Goal: Task Accomplishment & Management: Use online tool/utility

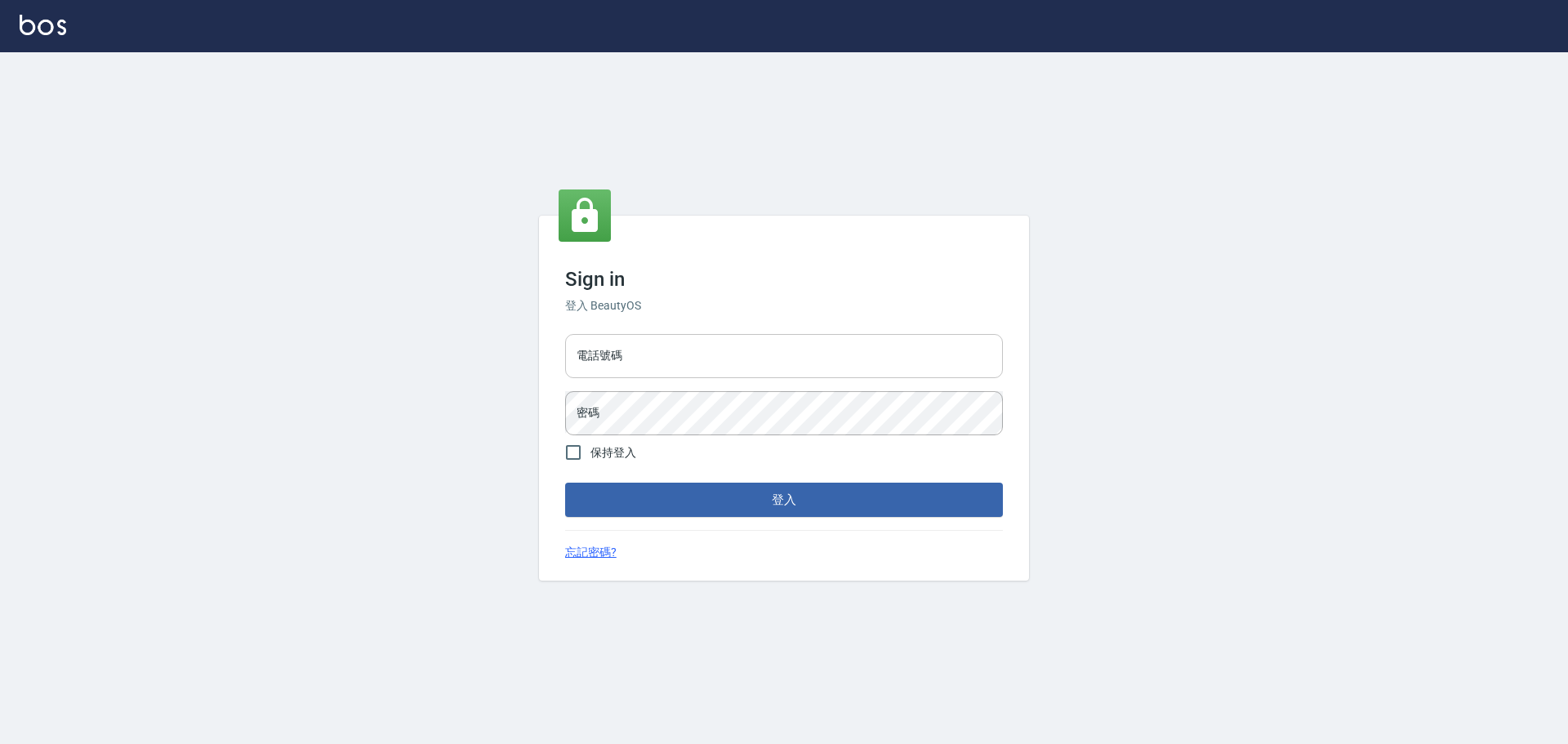
click at [646, 342] on input "電話號碼" at bounding box center [784, 355] width 438 height 44
type input "0922982220"
click at [566, 482] on button "登入" at bounding box center [784, 499] width 438 height 35
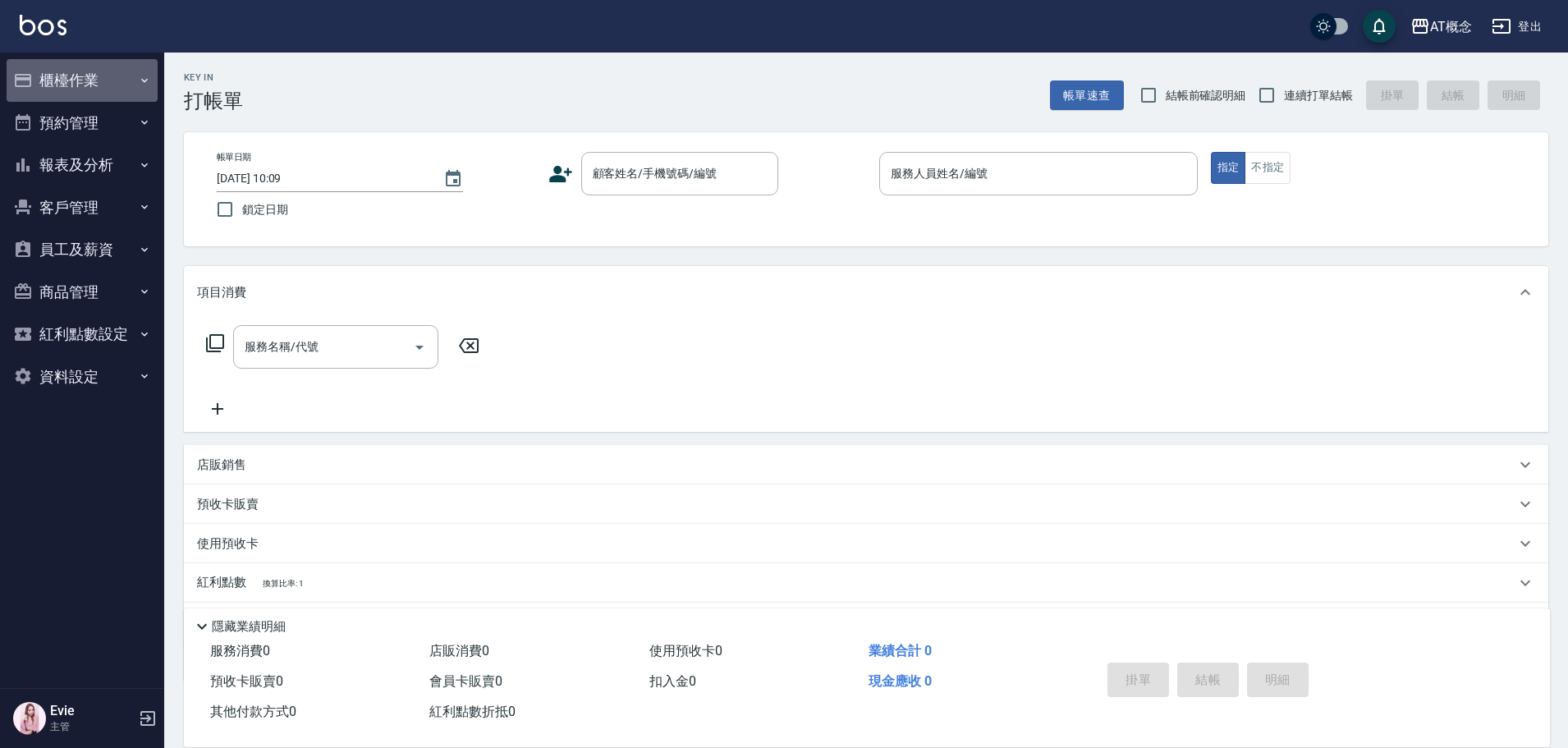
click at [80, 78] on button "櫃檯作業" at bounding box center [82, 80] width 151 height 42
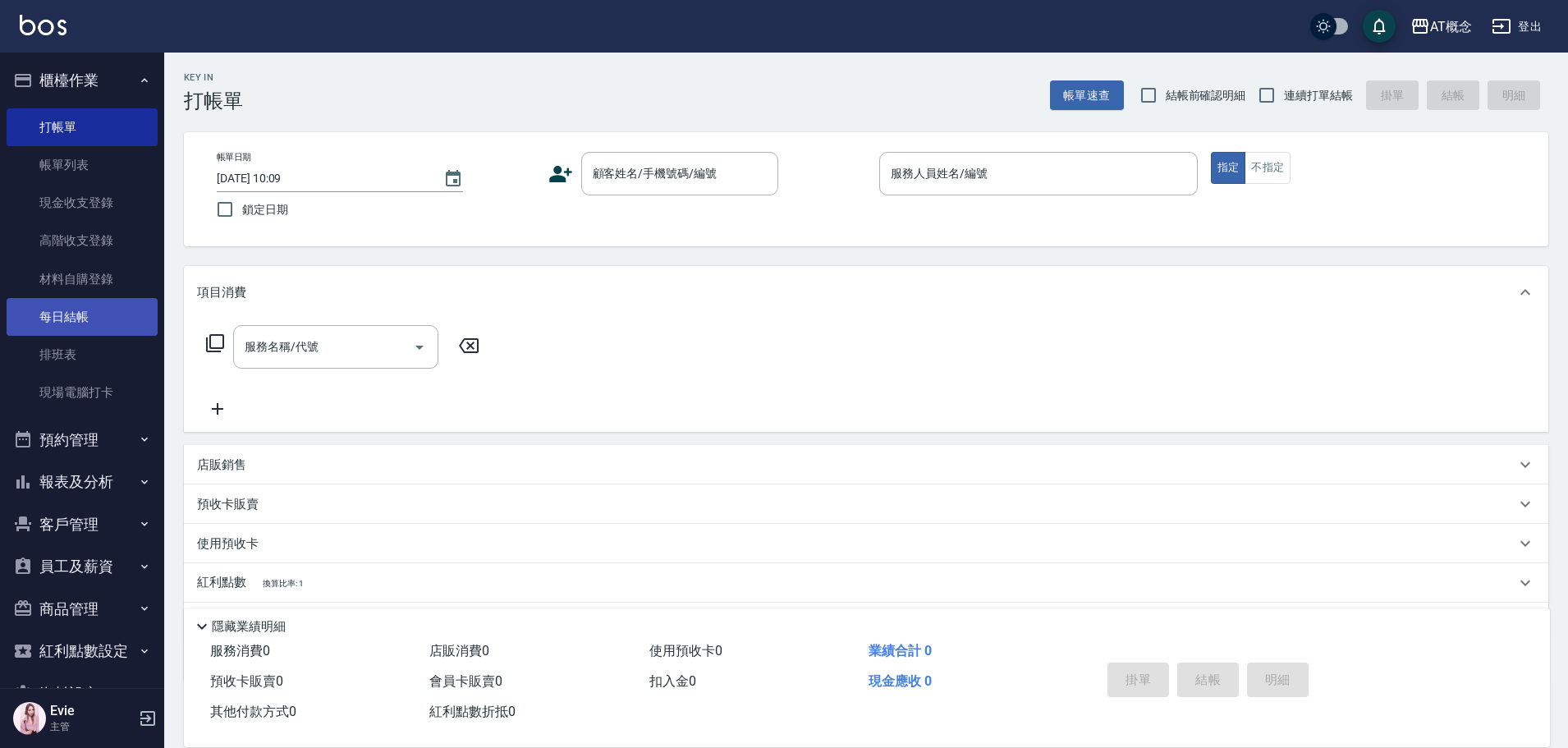
click at [64, 308] on link "每日結帳" at bounding box center [82, 317] width 151 height 38
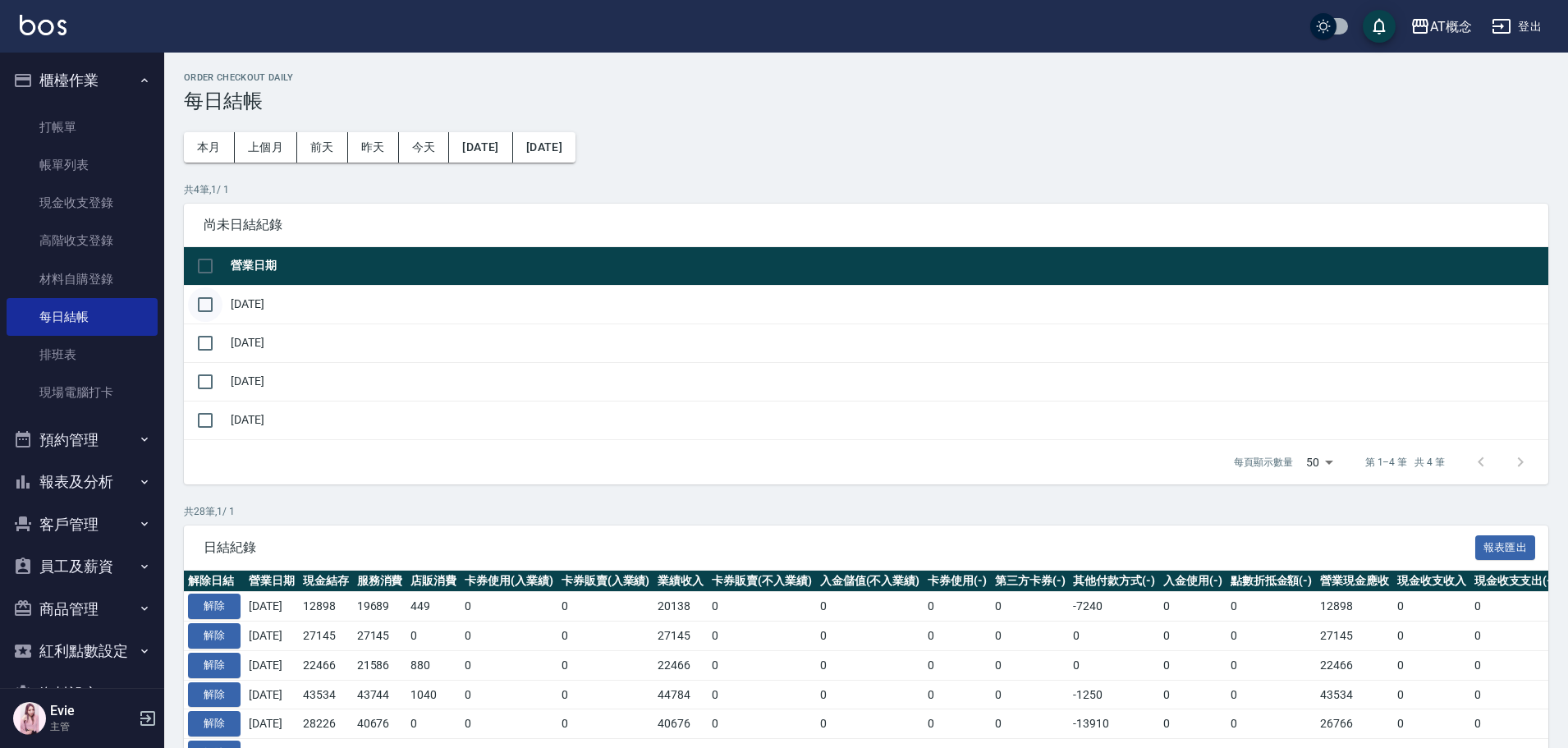
drag, startPoint x: 210, startPoint y: 304, endPoint x: 209, endPoint y: 319, distance: 15.0
click at [210, 305] on input "checkbox" at bounding box center [205, 304] width 35 height 35
checkbox input "true"
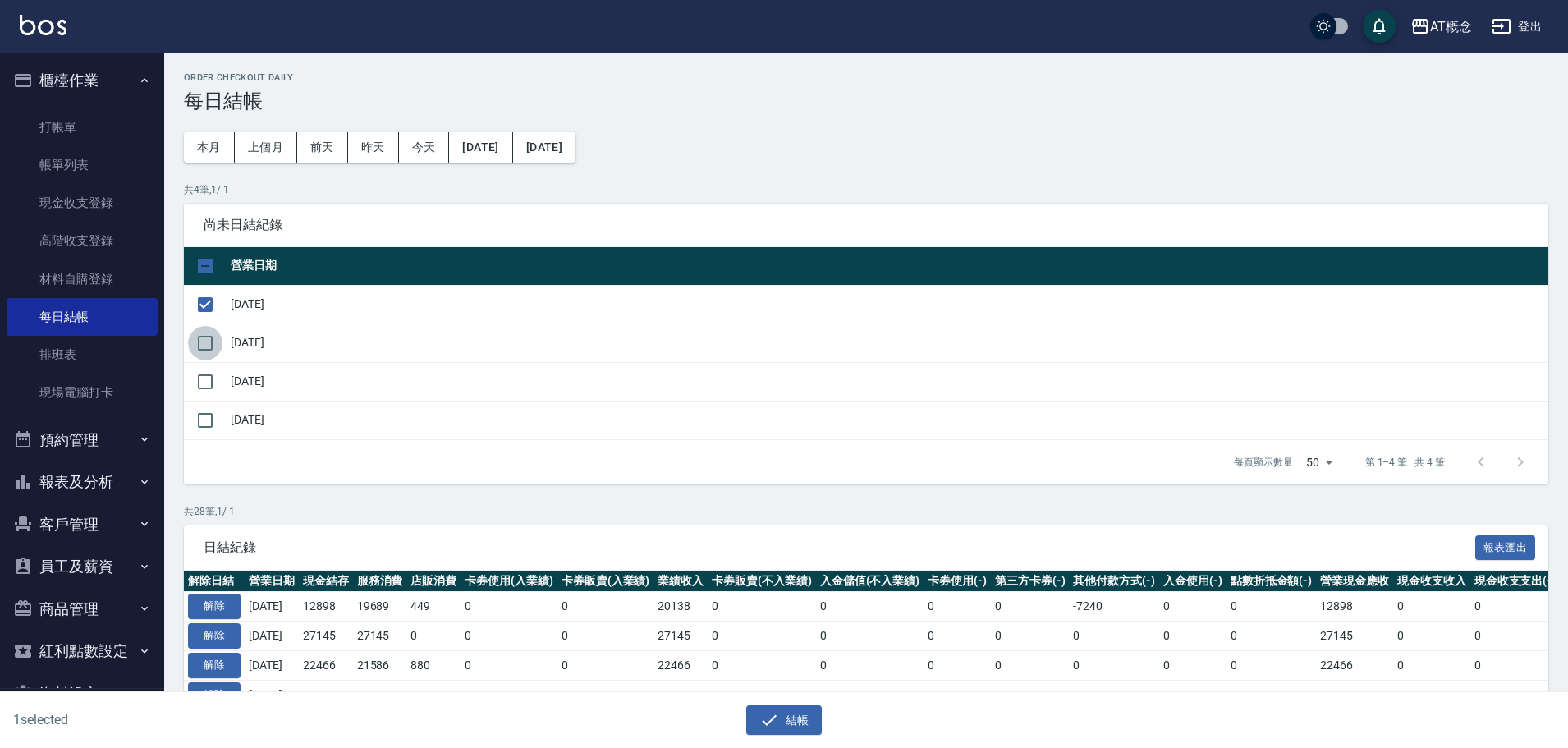
click at [207, 345] on input "checkbox" at bounding box center [205, 343] width 35 height 35
checkbox input "true"
click at [205, 383] on input "checkbox" at bounding box center [205, 382] width 35 height 35
checkbox input "true"
click at [783, 723] on button "結帳" at bounding box center [784, 720] width 76 height 30
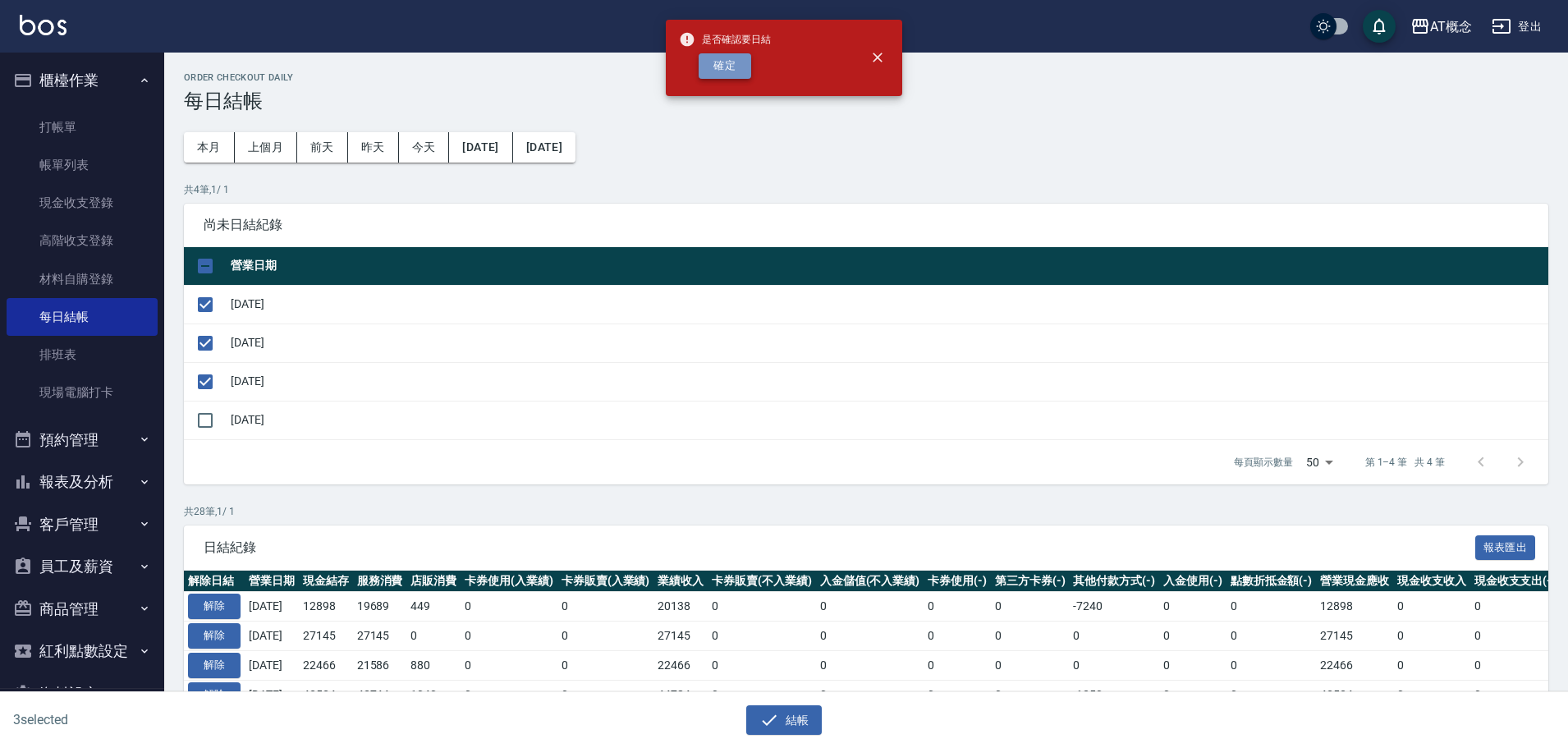
click at [731, 67] on button "確定" at bounding box center [724, 66] width 53 height 25
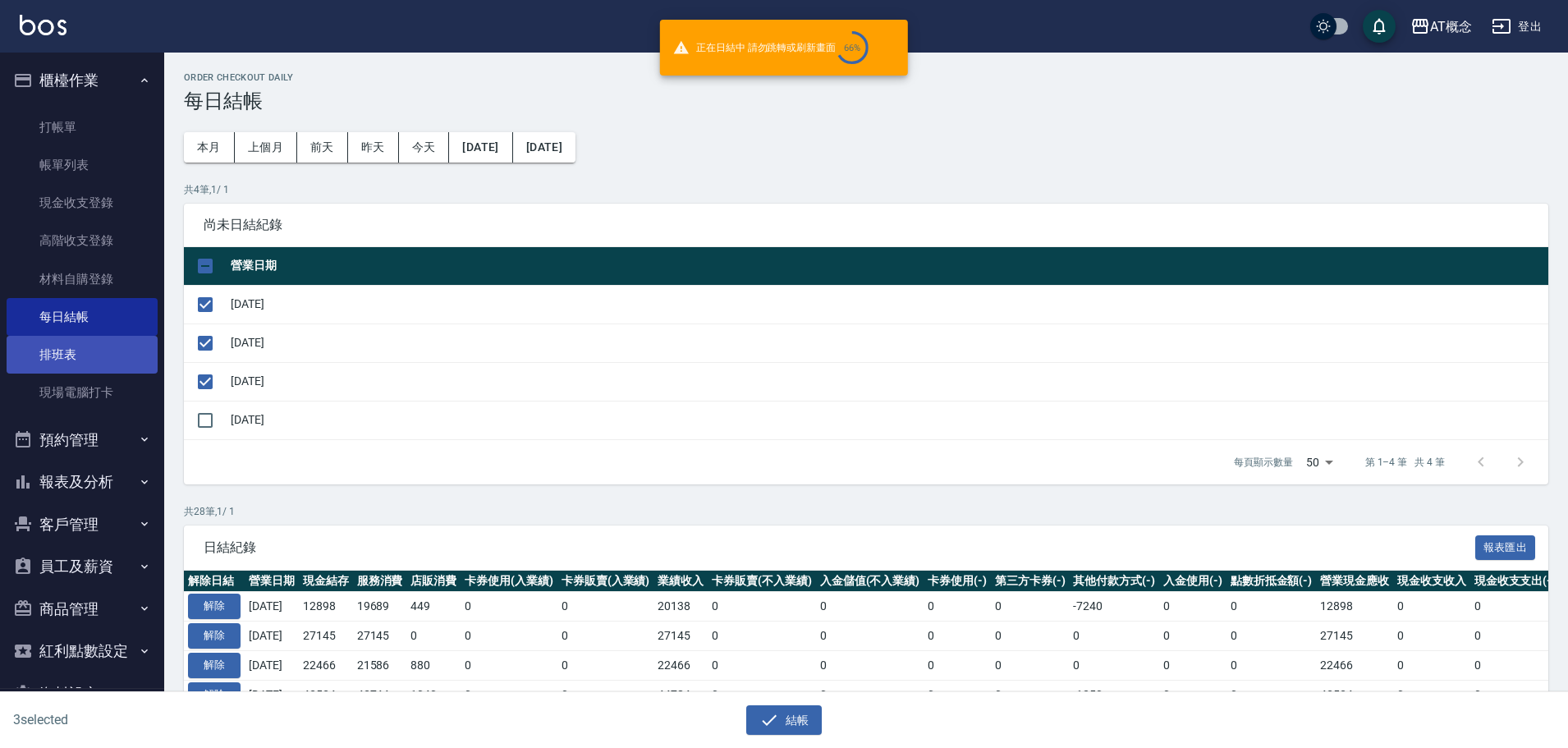
checkbox input "false"
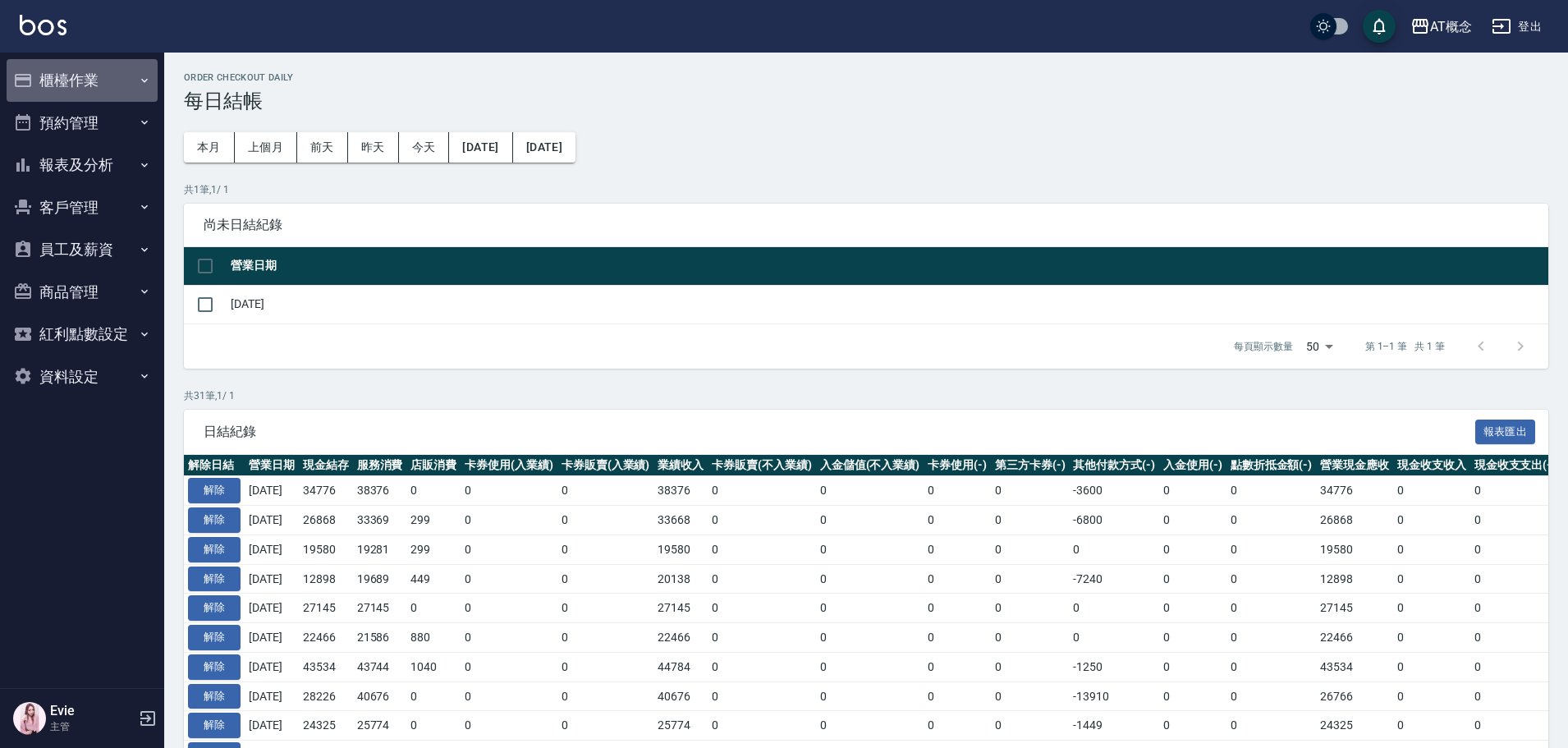
click at [80, 83] on button "櫃檯作業" at bounding box center [82, 80] width 151 height 42
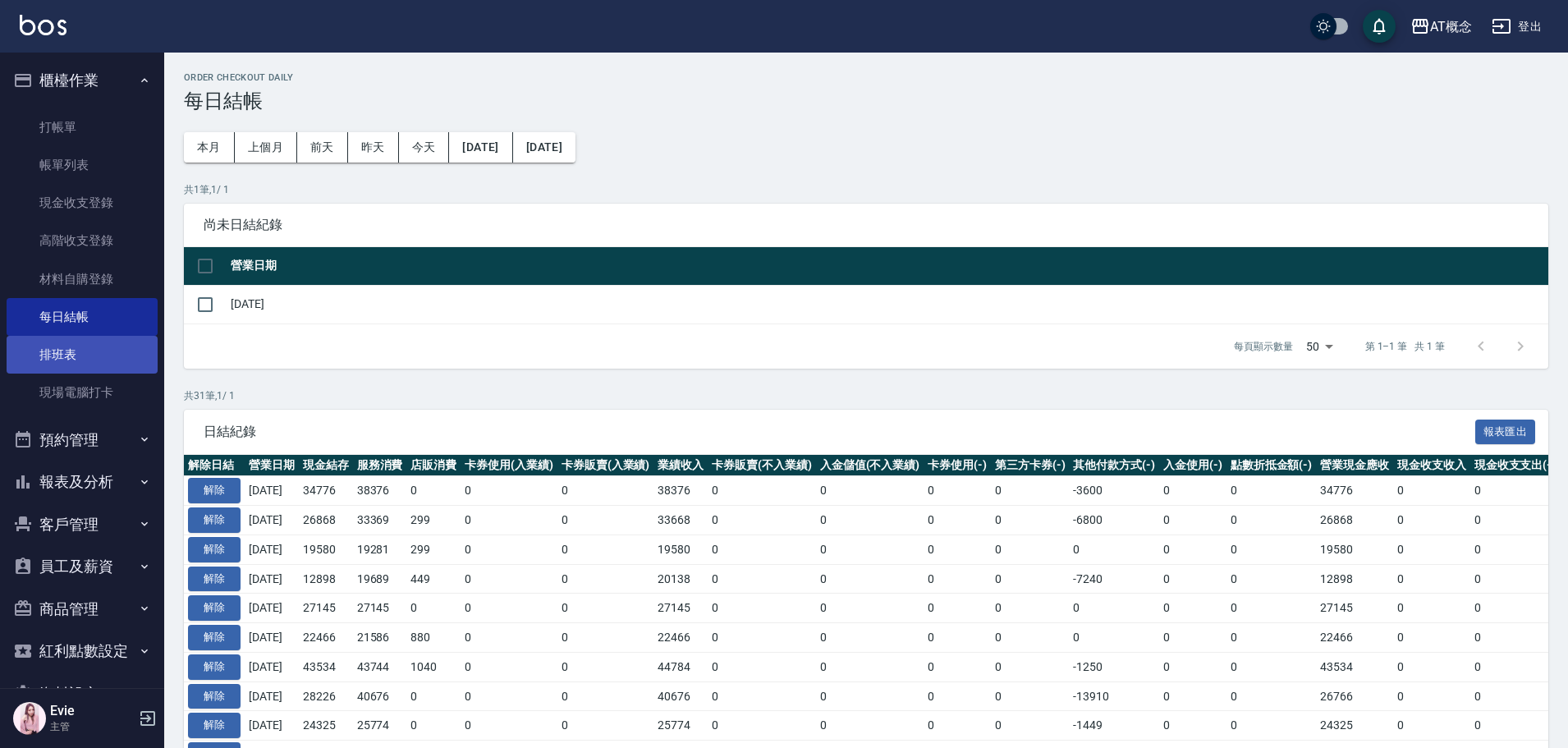
click at [63, 354] on link "排班表" at bounding box center [82, 354] width 151 height 38
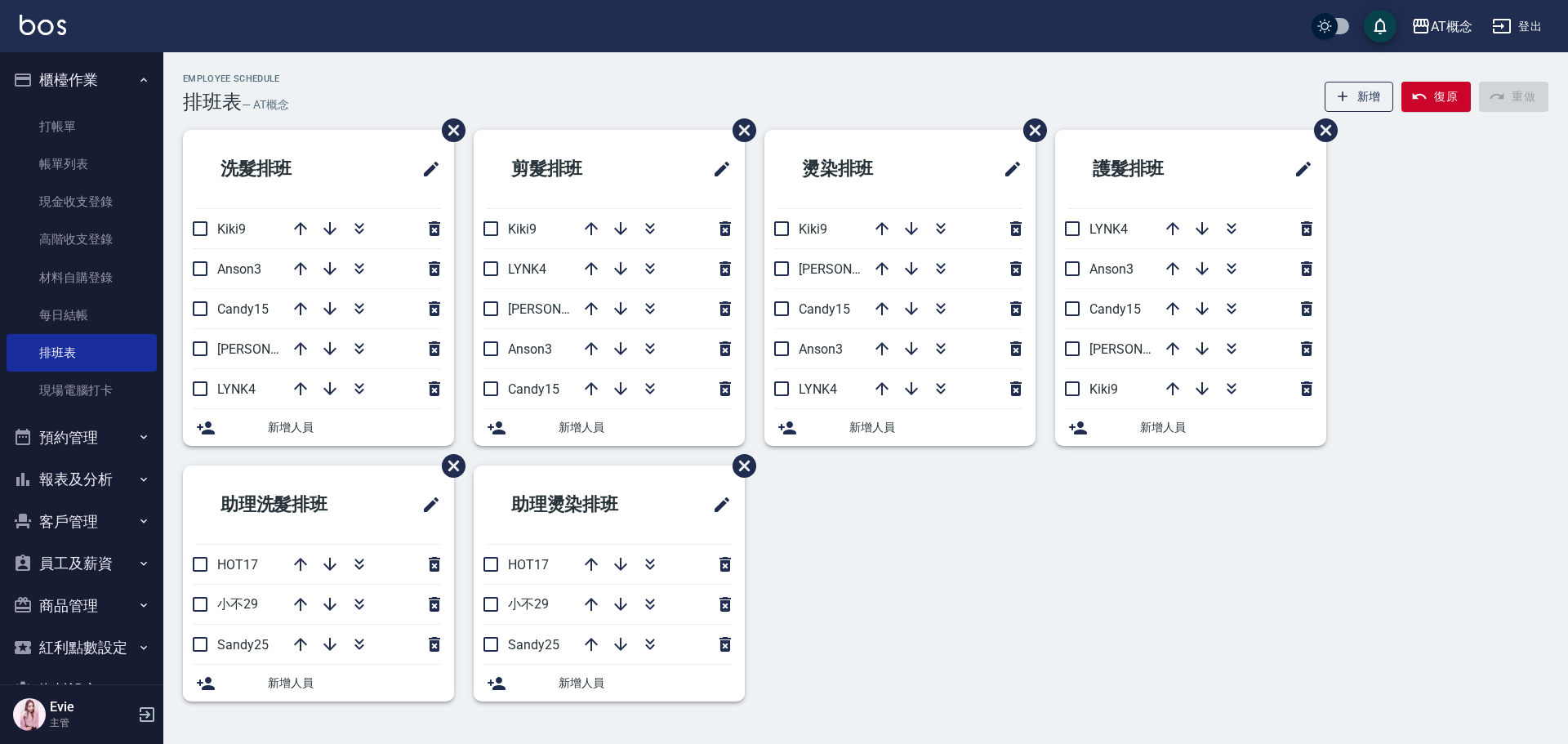
click at [73, 522] on button "客戶管理" at bounding box center [81, 522] width 151 height 42
